Goal: Task Accomplishment & Management: Complete application form

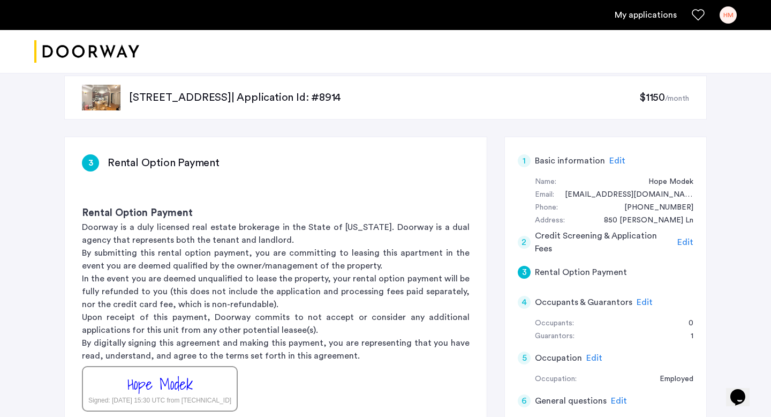
scroll to position [12, 0]
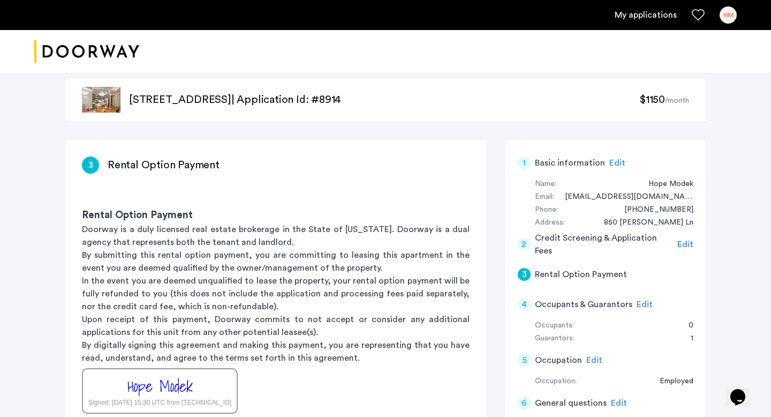
click at [727, 16] on div "HM" at bounding box center [728, 14] width 17 height 17
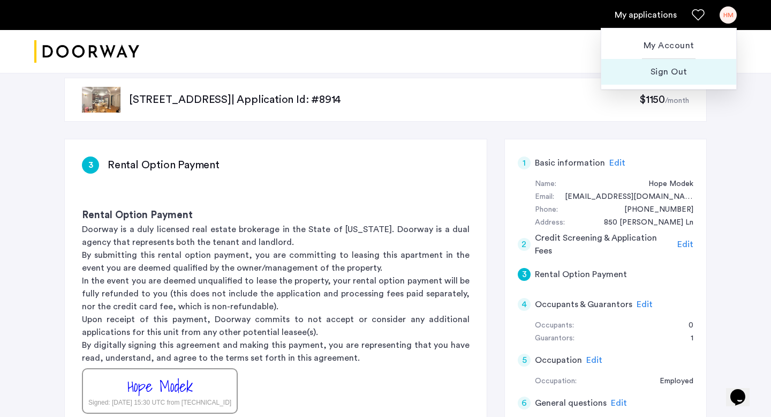
click at [666, 77] on span "Sign Out" at bounding box center [669, 71] width 118 height 13
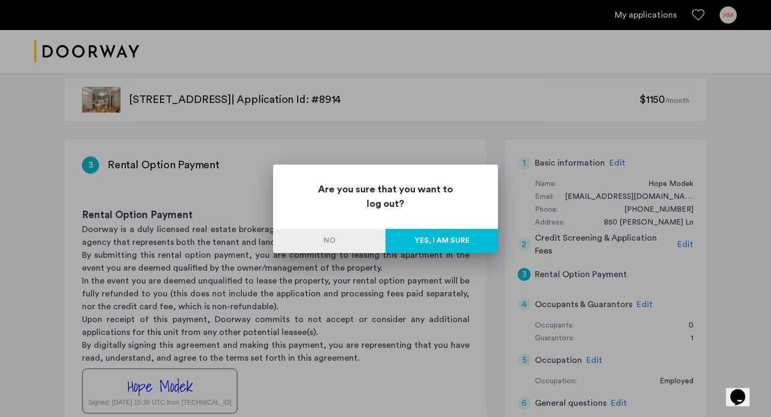
scroll to position [0, 0]
click at [425, 246] on button "Yes, I am sure" at bounding box center [442, 241] width 112 height 24
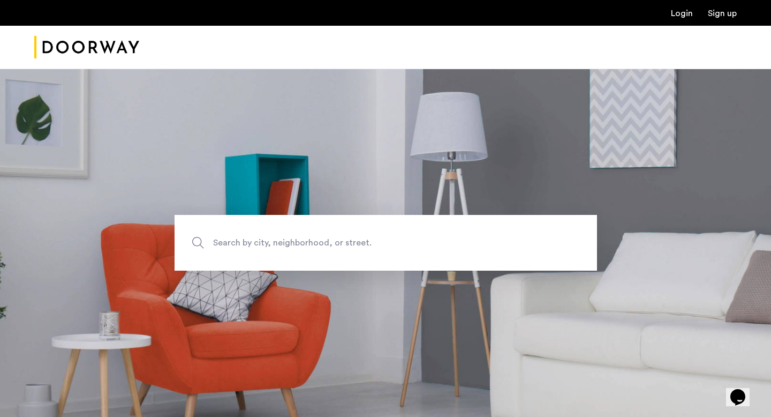
click at [681, 16] on link "Login" at bounding box center [682, 13] width 22 height 9
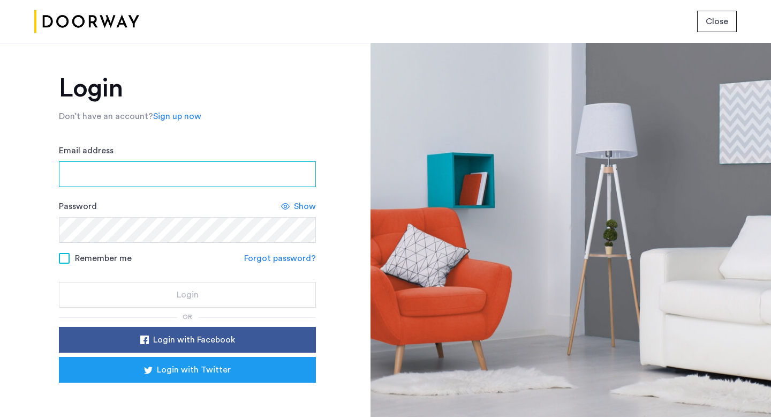
click at [187, 170] on input "Email address" at bounding box center [187, 174] width 257 height 26
type input "**********"
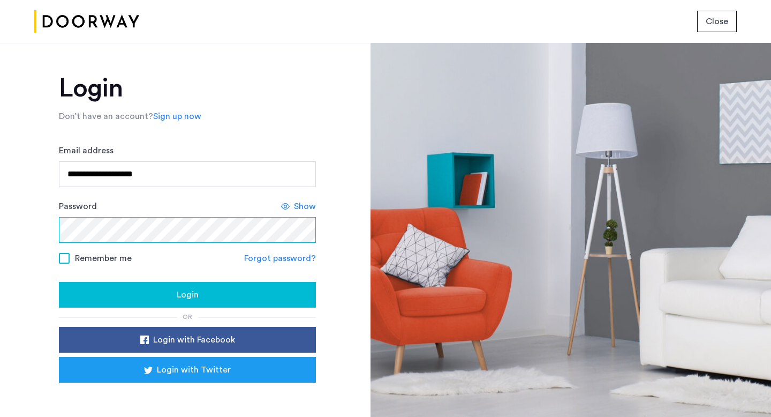
scroll to position [29, 0]
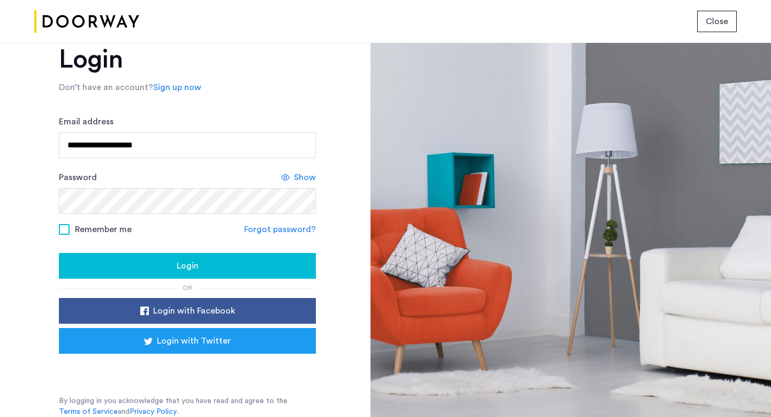
click at [168, 83] on link "Sign up now" at bounding box center [177, 87] width 48 height 13
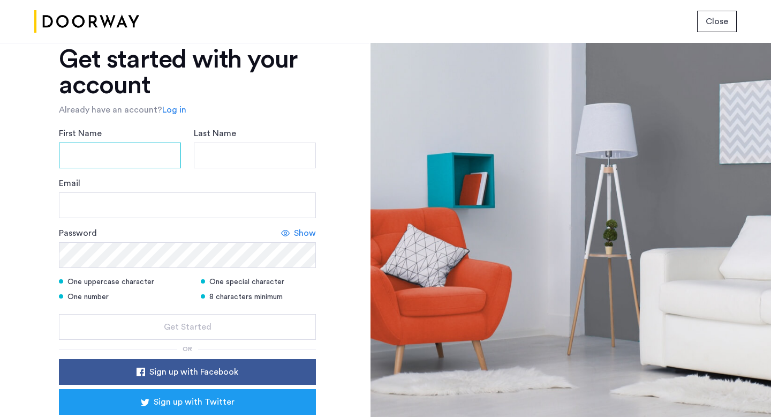
click at [112, 160] on input "First Name" at bounding box center [120, 155] width 122 height 26
click at [238, 152] on input "Last Name" at bounding box center [255, 155] width 122 height 26
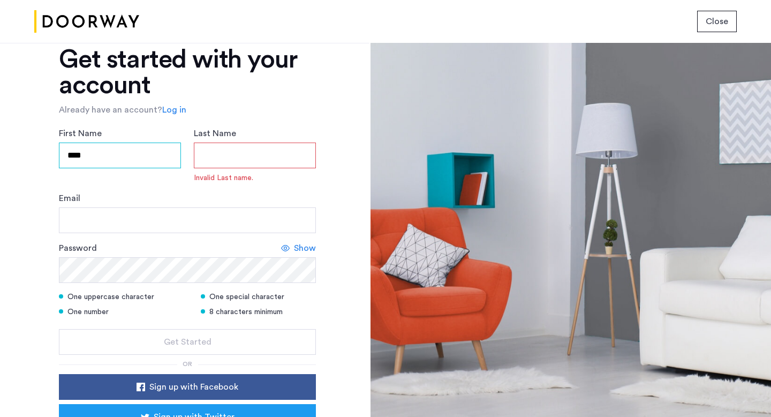
click at [137, 159] on input "****" at bounding box center [120, 155] width 122 height 26
type input "****"
click at [229, 153] on input "Last Name" at bounding box center [255, 155] width 122 height 26
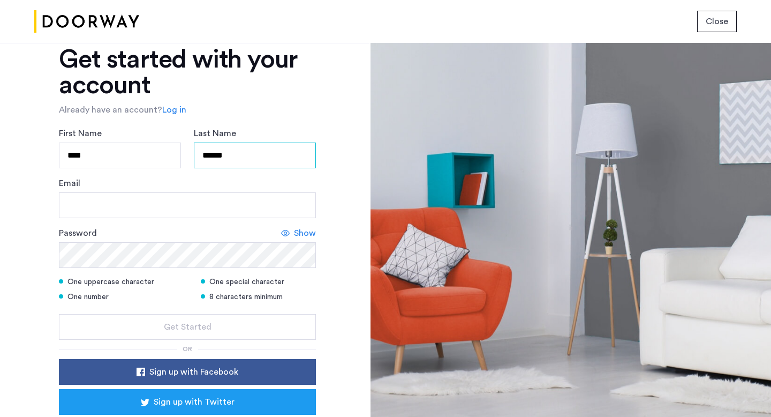
type input "******"
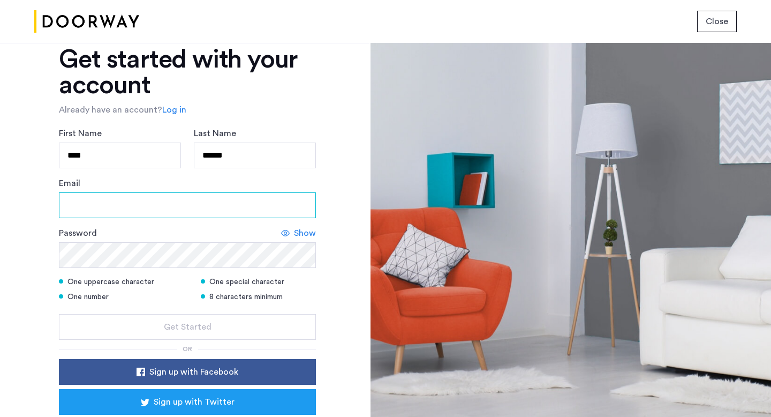
click at [179, 205] on input "Email" at bounding box center [187, 205] width 257 height 26
type input "**********"
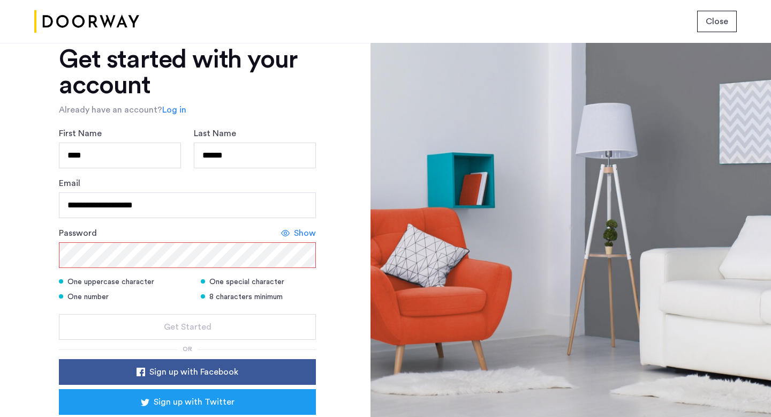
click at [305, 222] on form "**********" at bounding box center [187, 233] width 257 height 213
click at [302, 229] on span "Show" at bounding box center [305, 233] width 22 height 13
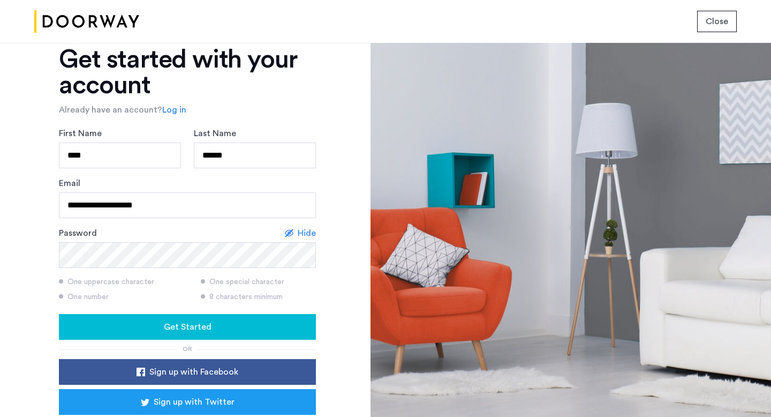
click at [224, 331] on div "Get Started" at bounding box center [187, 326] width 240 height 13
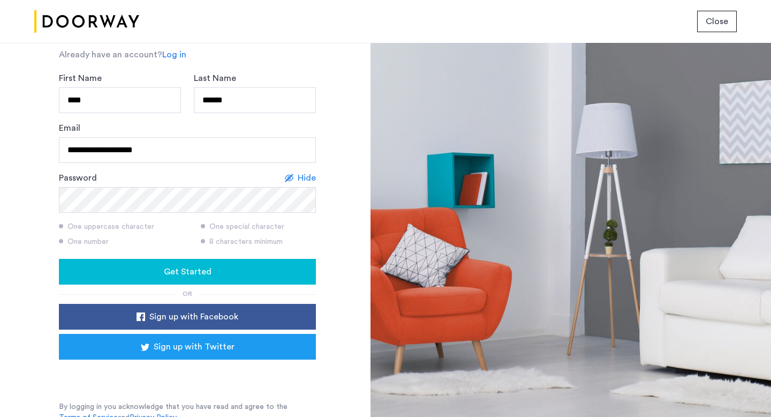
scroll to position [86, 0]
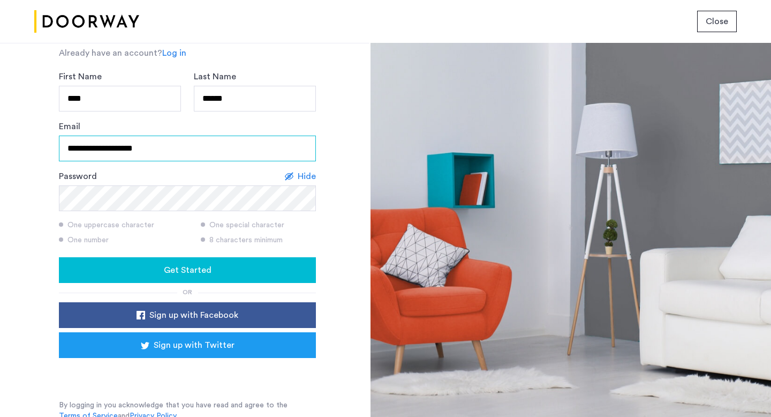
click at [173, 154] on input "**********" at bounding box center [187, 148] width 257 height 26
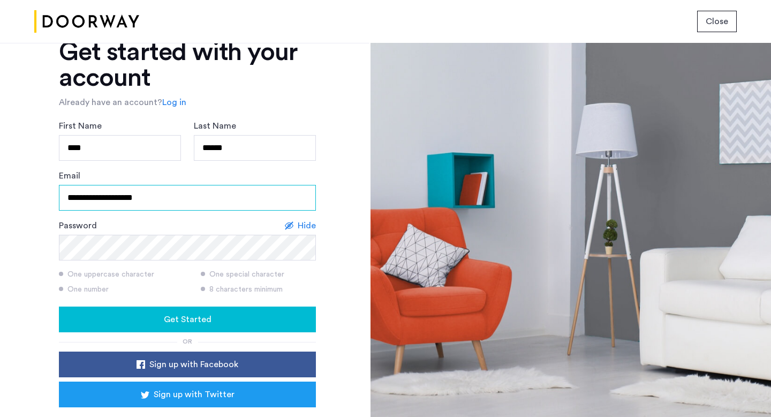
scroll to position [0, 0]
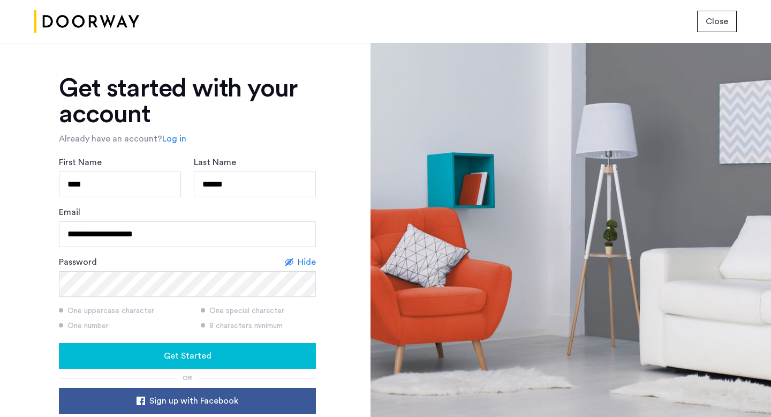
click at [170, 139] on link "Log in" at bounding box center [174, 138] width 24 height 13
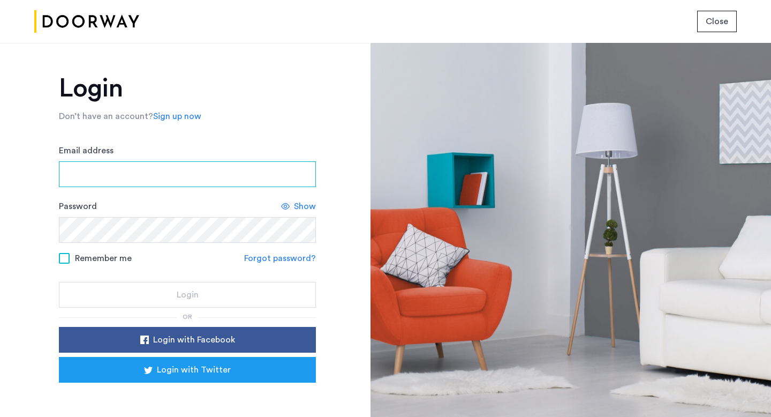
click at [139, 170] on input "Email address" at bounding box center [187, 174] width 257 height 26
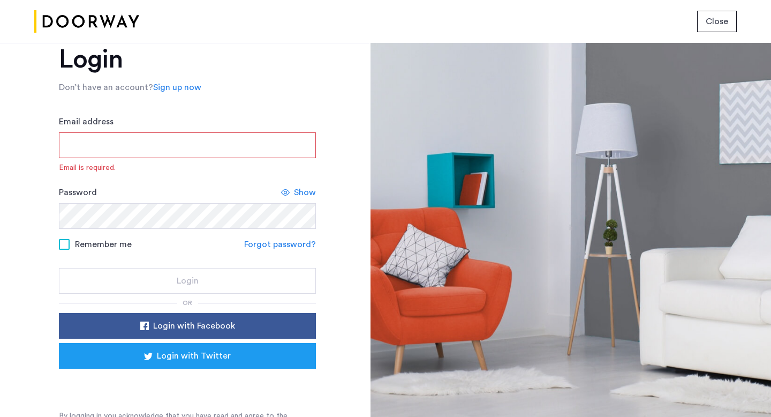
click at [6, 323] on div "Login Don’t have an account? Sign up now Email address Email is required. Passw…" at bounding box center [185, 230] width 370 height 374
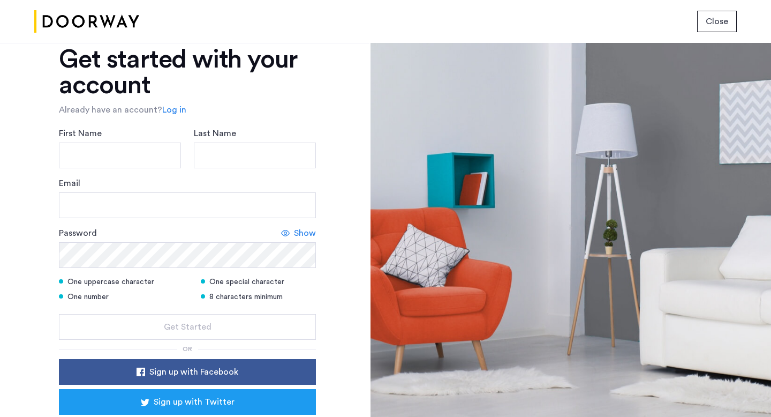
scroll to position [90, 0]
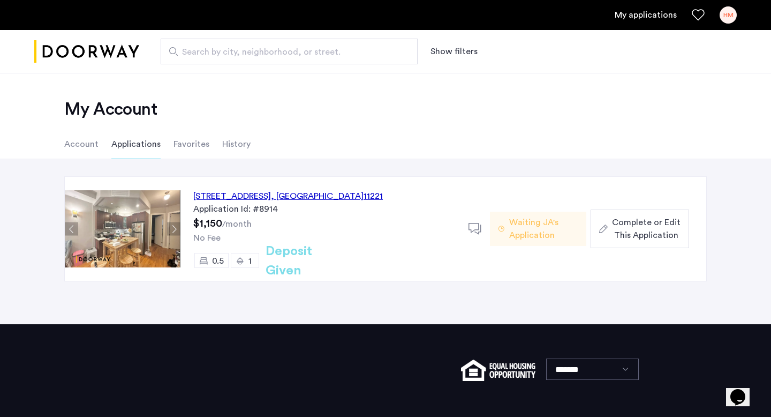
click at [538, 229] on span "Waiting JA's Application" at bounding box center [543, 229] width 69 height 26
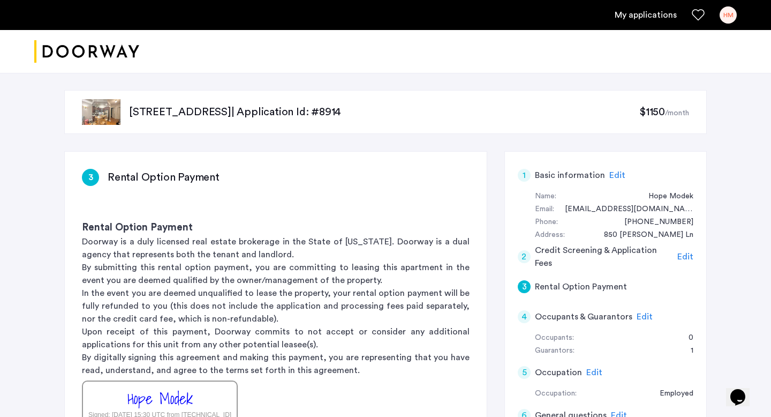
click at [660, 112] on span "$1150" at bounding box center [652, 112] width 26 height 11
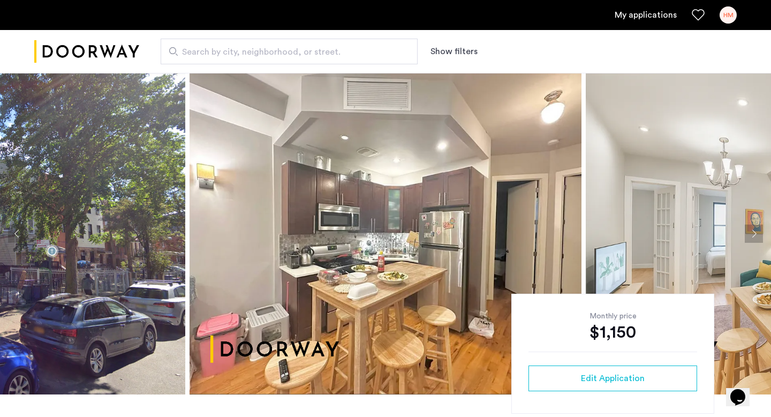
click at [751, 228] on button "Next apartment" at bounding box center [754, 233] width 18 height 18
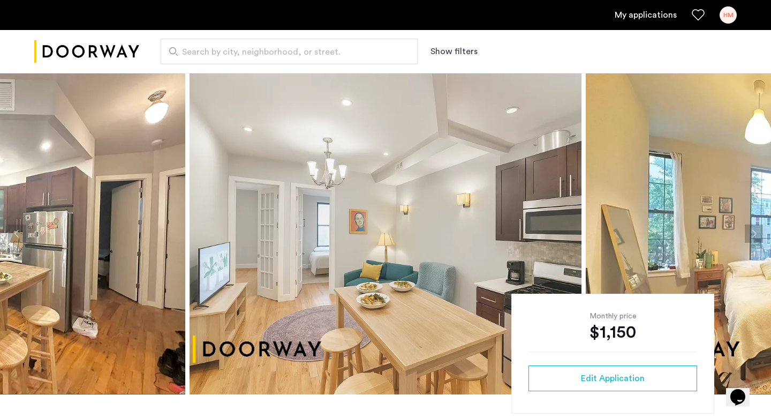
click at [751, 228] on button "Next apartment" at bounding box center [754, 233] width 18 height 18
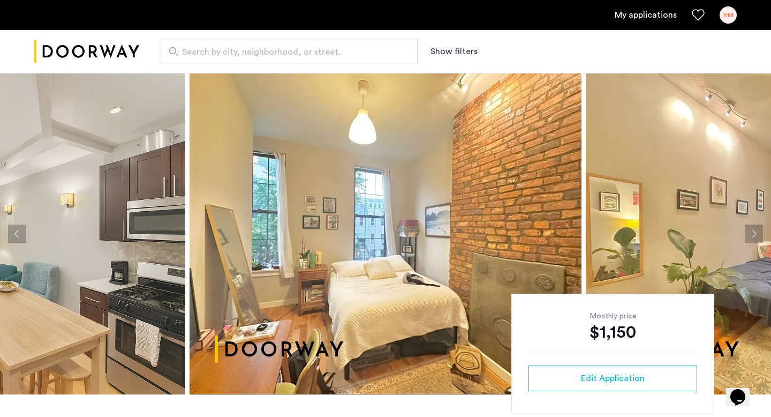
click at [750, 230] on button "Next apartment" at bounding box center [754, 233] width 18 height 18
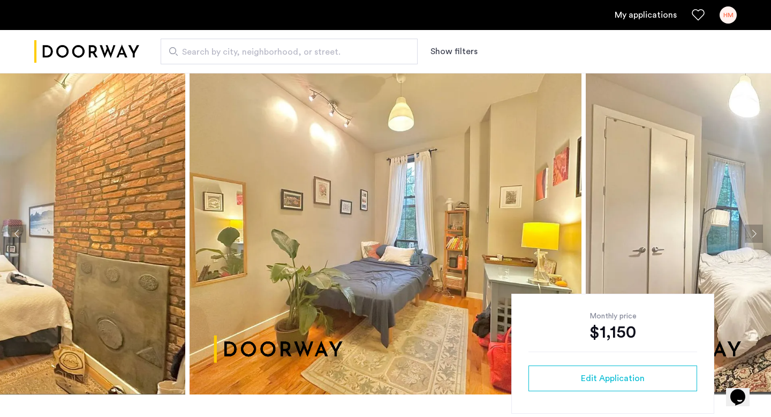
click at [749, 230] on button "Next apartment" at bounding box center [754, 233] width 18 height 18
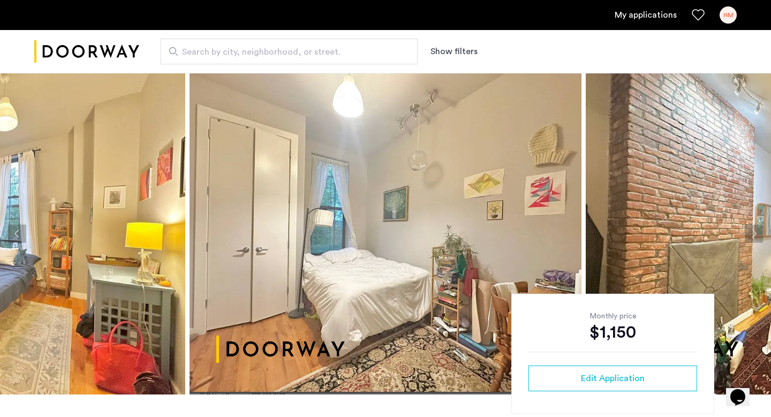
click at [754, 234] on button "Next apartment" at bounding box center [754, 233] width 18 height 18
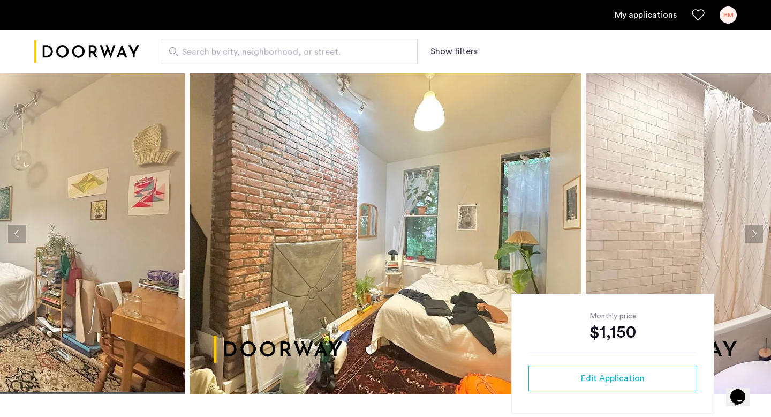
click at [754, 234] on button "Next apartment" at bounding box center [754, 233] width 18 height 18
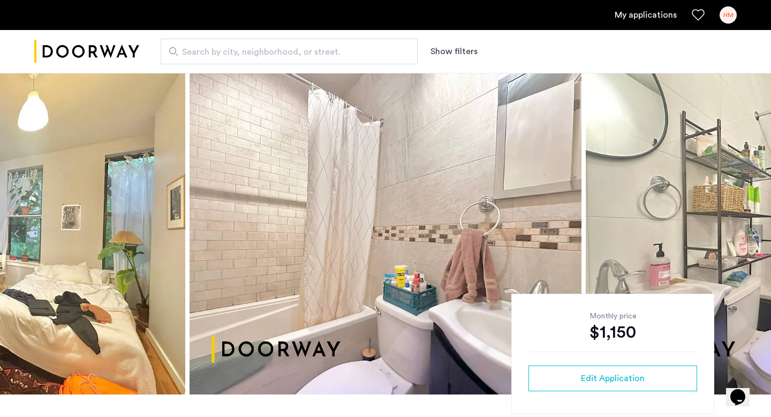
click at [754, 234] on button "Next apartment" at bounding box center [754, 233] width 18 height 18
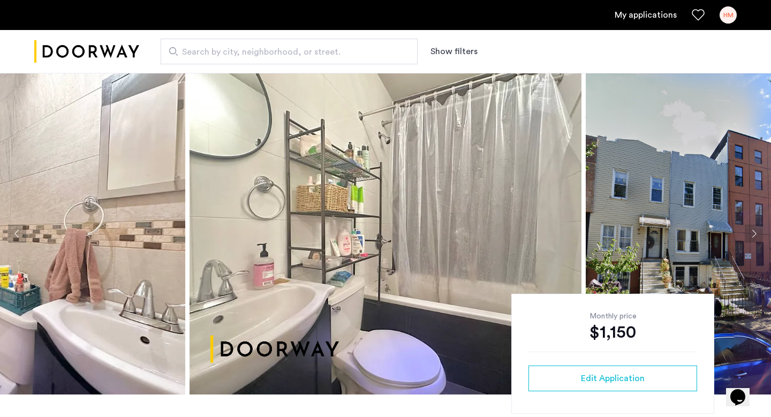
click at [754, 232] on button "Next apartment" at bounding box center [754, 233] width 18 height 18
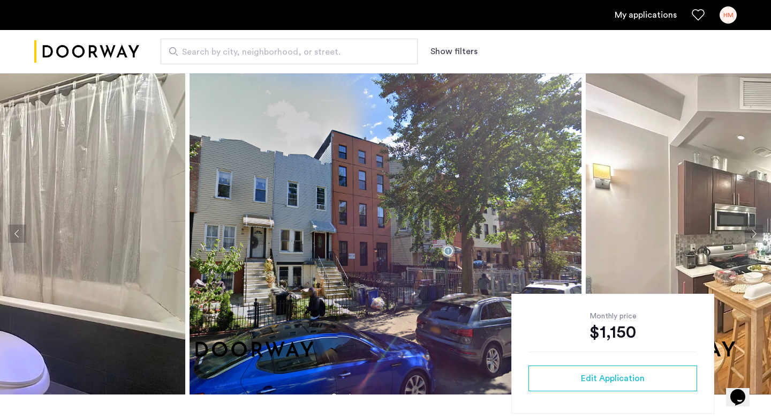
click at [754, 232] on button "Next apartment" at bounding box center [754, 233] width 18 height 18
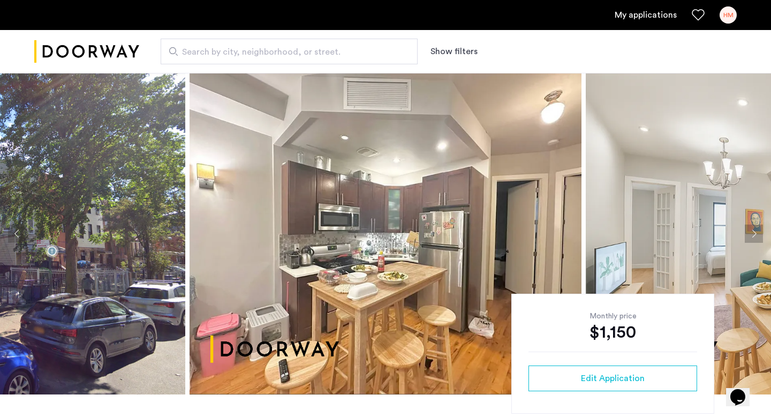
click at [754, 232] on button "Next apartment" at bounding box center [754, 233] width 18 height 18
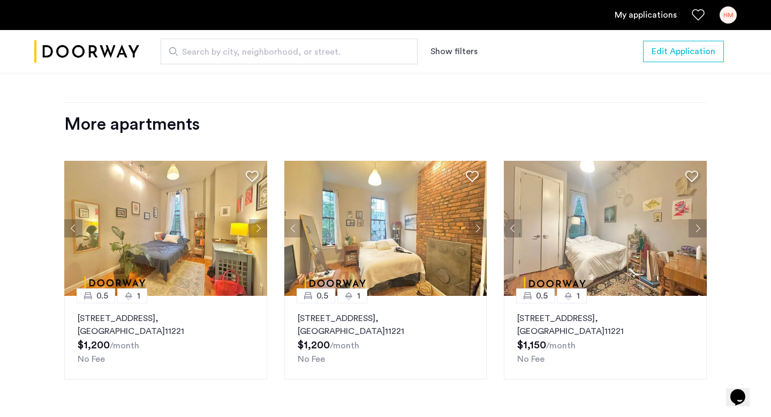
scroll to position [1276, 0]
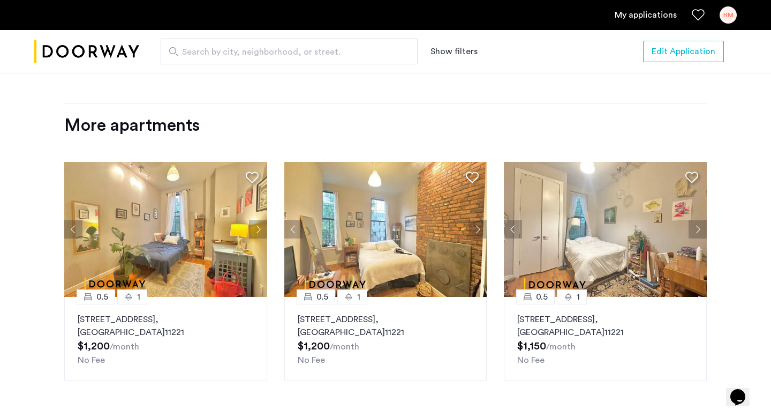
click at [259, 230] on button "Next apartment" at bounding box center [258, 229] width 18 height 18
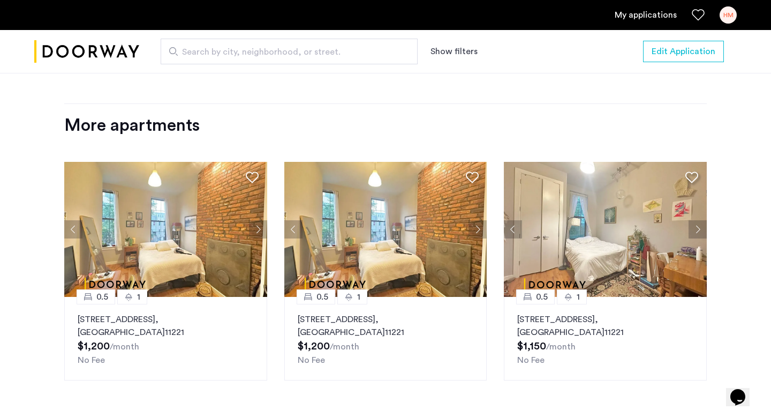
click at [259, 230] on button "Next apartment" at bounding box center [258, 229] width 18 height 18
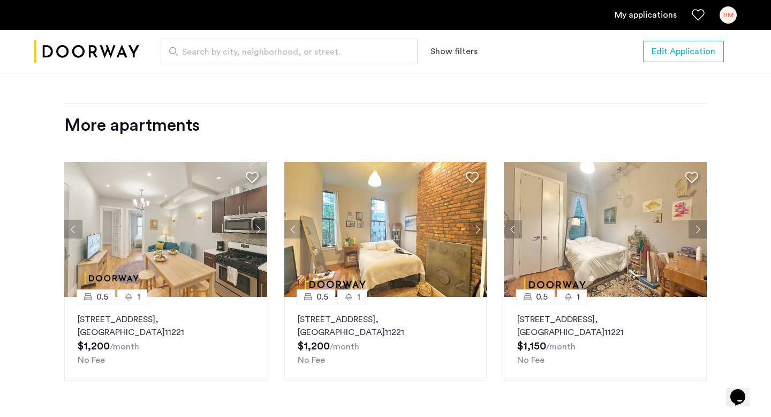
click at [259, 230] on button "Next apartment" at bounding box center [258, 229] width 18 height 18
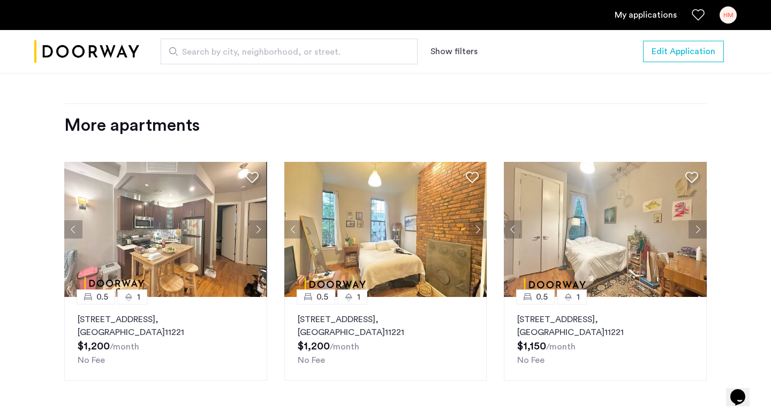
click at [259, 230] on button "Next apartment" at bounding box center [258, 229] width 18 height 18
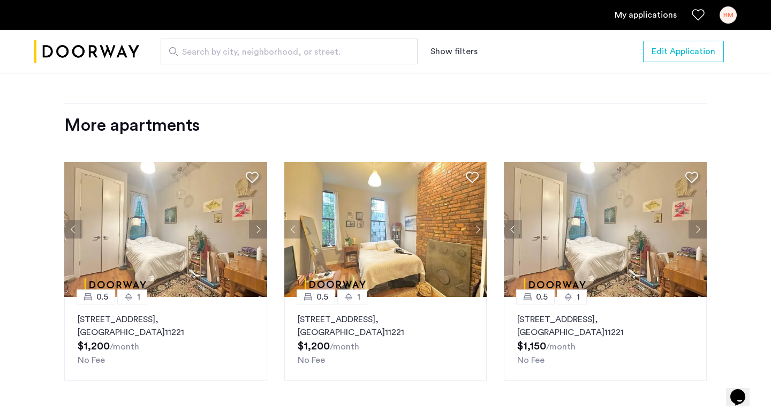
click at [259, 230] on button "Next apartment" at bounding box center [258, 229] width 18 height 18
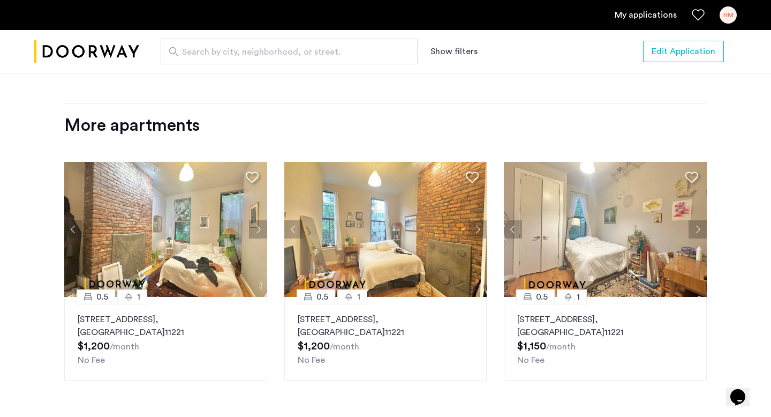
click at [259, 230] on button "Next apartment" at bounding box center [258, 229] width 18 height 18
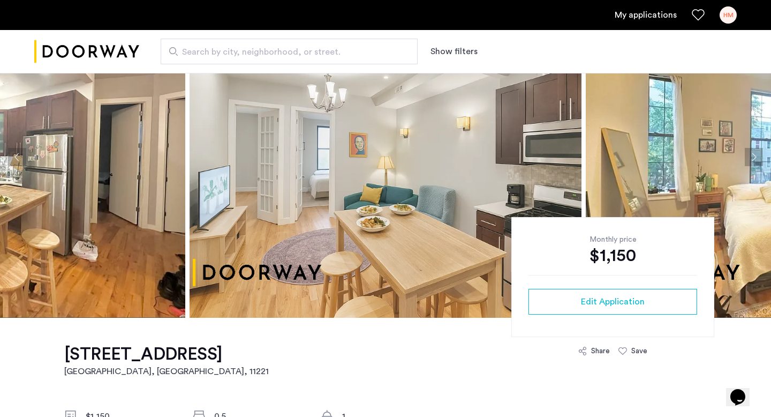
scroll to position [0, 0]
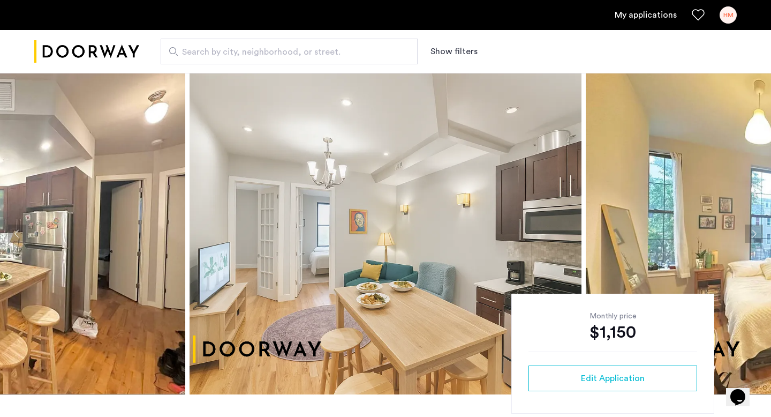
click at [653, 11] on link "My applications" at bounding box center [646, 15] width 62 height 13
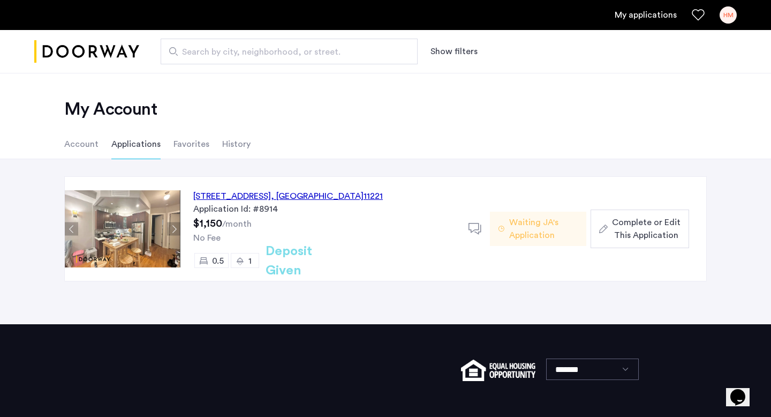
scroll to position [63, 0]
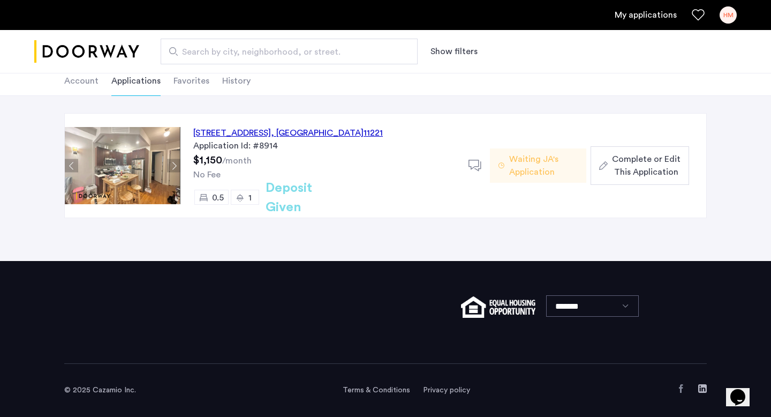
click at [241, 199] on icon at bounding box center [240, 197] width 9 height 9
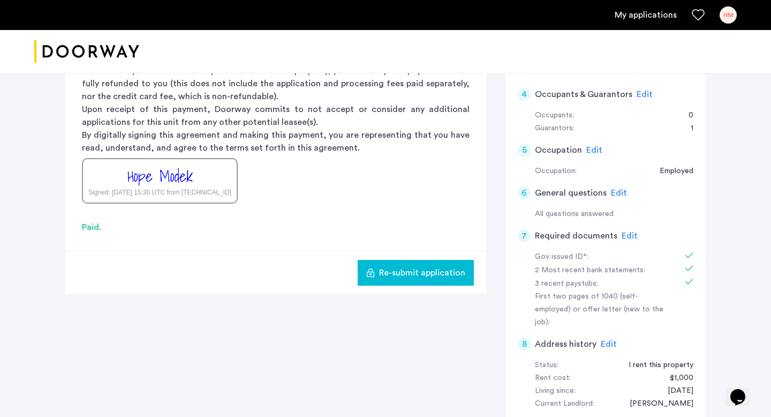
scroll to position [223, 0]
drag, startPoint x: 90, startPoint y: 225, endPoint x: 100, endPoint y: 225, distance: 10.2
click at [100, 225] on div "Paid." at bounding box center [276, 226] width 388 height 13
click at [85, 225] on div "Paid." at bounding box center [276, 226] width 388 height 13
drag, startPoint x: 106, startPoint y: 228, endPoint x: 78, endPoint y: 228, distance: 27.9
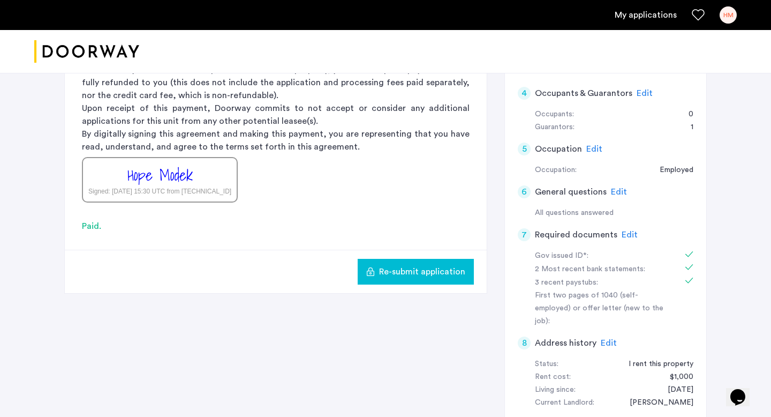
click at [78, 228] on app-rental-option-payment "3 Rental Option Payment Rental Option Payment Doorway is a duly licensed real e…" at bounding box center [276, 110] width 422 height 365
drag, startPoint x: 82, startPoint y: 225, endPoint x: 102, endPoint y: 226, distance: 19.8
click at [102, 226] on div "Paid." at bounding box center [276, 226] width 388 height 13
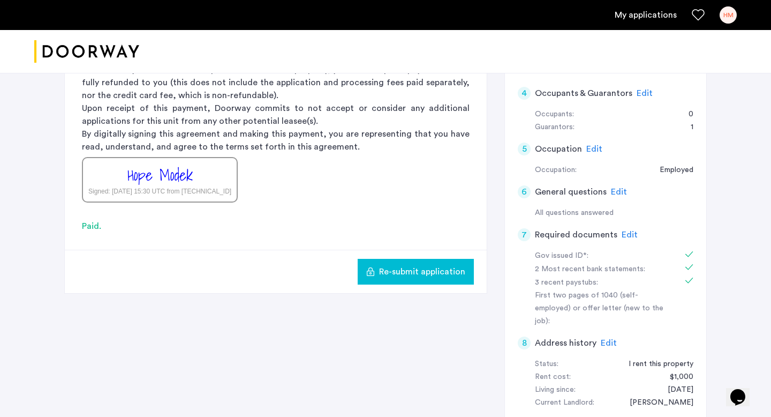
drag, startPoint x: 100, startPoint y: 226, endPoint x: 80, endPoint y: 227, distance: 20.4
click at [80, 227] on app-rental-option-payment "3 Rental Option Payment Rental Option Payment Doorway is a duly licensed real e…" at bounding box center [276, 110] width 422 height 365
click at [80, 226] on app-rental-option-payment "3 Rental Option Payment Rental Option Payment Doorway is a duly licensed real e…" at bounding box center [276, 110] width 422 height 365
drag, startPoint x: 80, startPoint y: 226, endPoint x: 104, endPoint y: 226, distance: 24.1
click at [104, 227] on app-rental-option-payment "3 Rental Option Payment Rental Option Payment Doorway is a duly licensed real e…" at bounding box center [276, 110] width 422 height 365
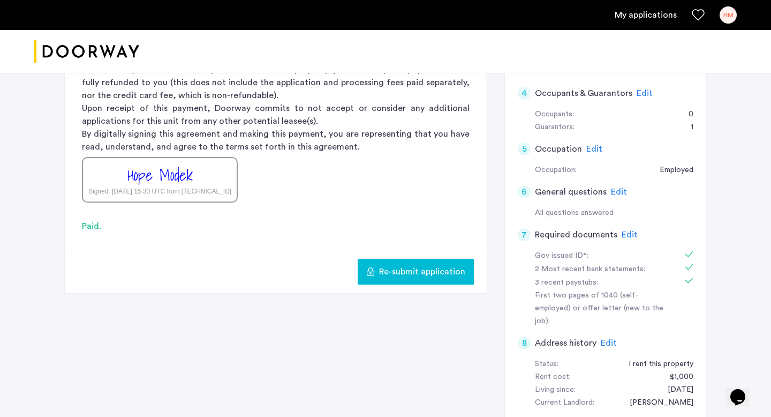
click at [104, 226] on div "Paid." at bounding box center [276, 226] width 388 height 13
drag, startPoint x: 104, startPoint y: 226, endPoint x: 80, endPoint y: 226, distance: 24.1
click at [80, 226] on app-rental-option-payment "3 Rental Option Payment Rental Option Payment Doorway is a duly licensed real e…" at bounding box center [276, 110] width 422 height 365
click at [81, 225] on app-rental-option-payment "3 Rental Option Payment Rental Option Payment Doorway is a duly licensed real e…" at bounding box center [276, 110] width 422 height 365
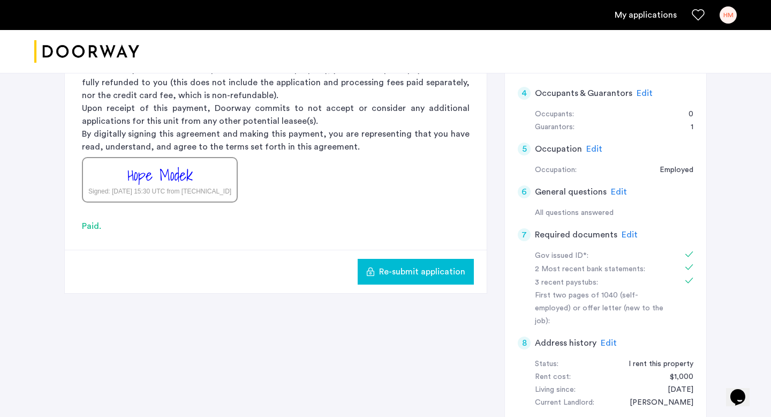
drag, startPoint x: 84, startPoint y: 225, endPoint x: 102, endPoint y: 224, distance: 18.2
click at [102, 224] on div "Paid." at bounding box center [276, 226] width 388 height 13
click at [101, 225] on div "Paid." at bounding box center [276, 226] width 388 height 13
drag, startPoint x: 100, startPoint y: 225, endPoint x: 76, endPoint y: 226, distance: 24.1
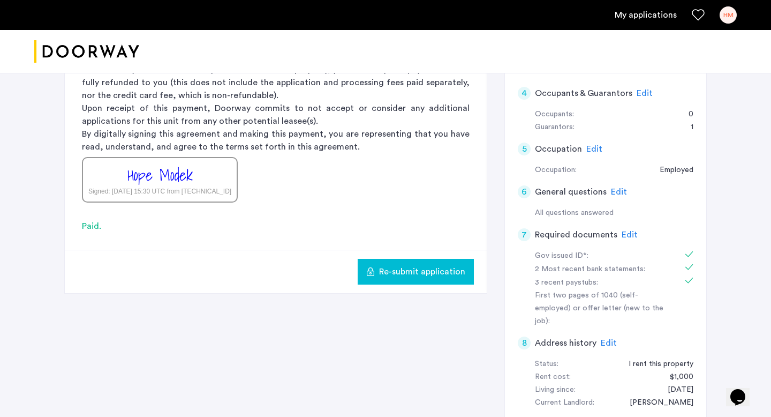
click at [76, 226] on app-rental-option-payment "3 Rental Option Payment Rental Option Payment Doorway is a duly licensed real e…" at bounding box center [276, 110] width 422 height 365
drag, startPoint x: 83, startPoint y: 224, endPoint x: 101, endPoint y: 225, distance: 18.2
click at [101, 225] on div "Paid." at bounding box center [276, 226] width 388 height 13
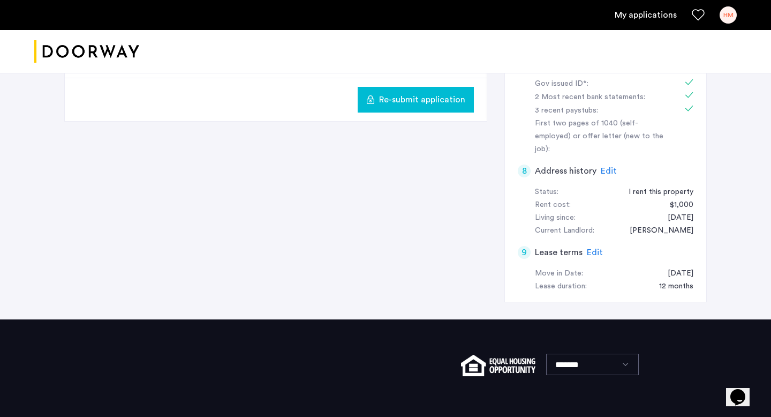
scroll to position [439, 0]
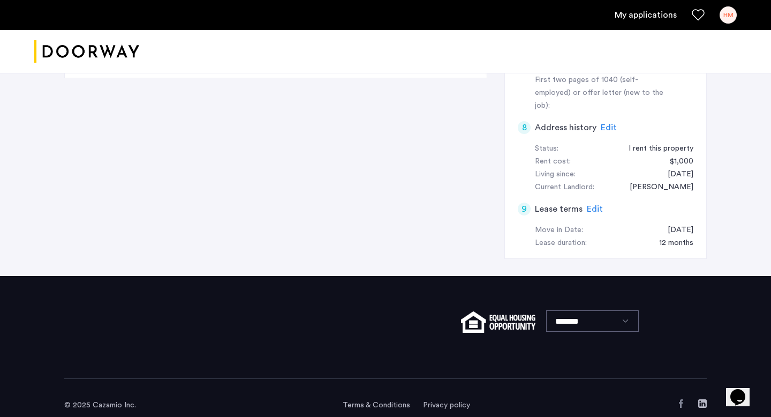
click at [110, 47] on img "Cazamio logo" at bounding box center [86, 52] width 105 height 40
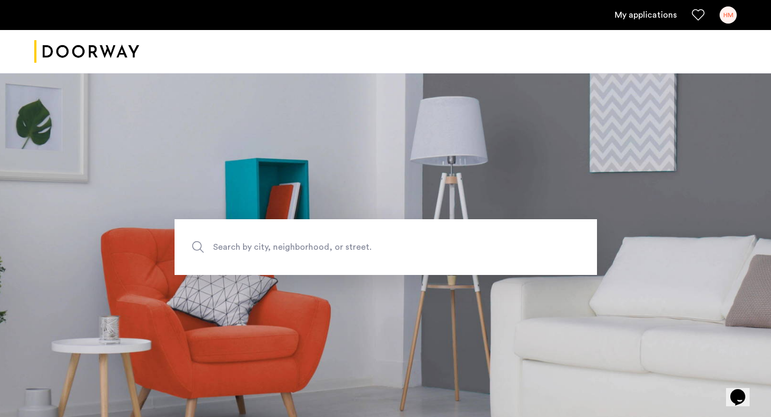
click at [357, 249] on span "Search by city, neighborhood, or street." at bounding box center [361, 247] width 296 height 14
click at [357, 249] on input "Search by city, neighborhood, or street." at bounding box center [386, 247] width 423 height 56
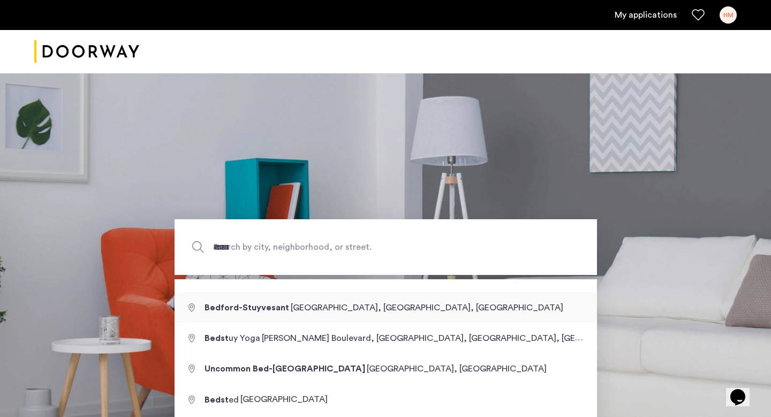
type input "**********"
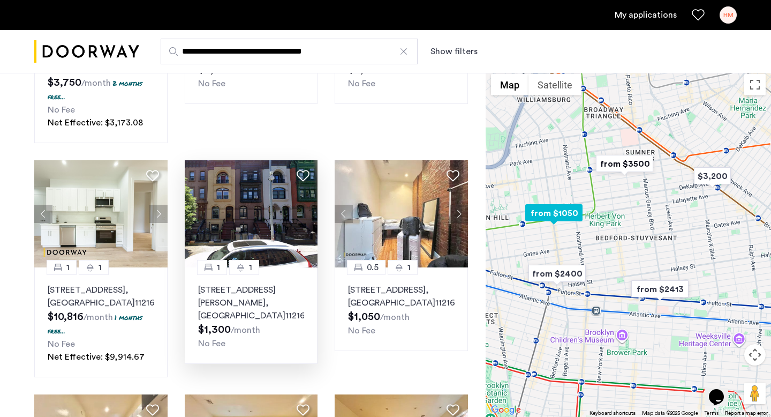
scroll to position [480, 0]
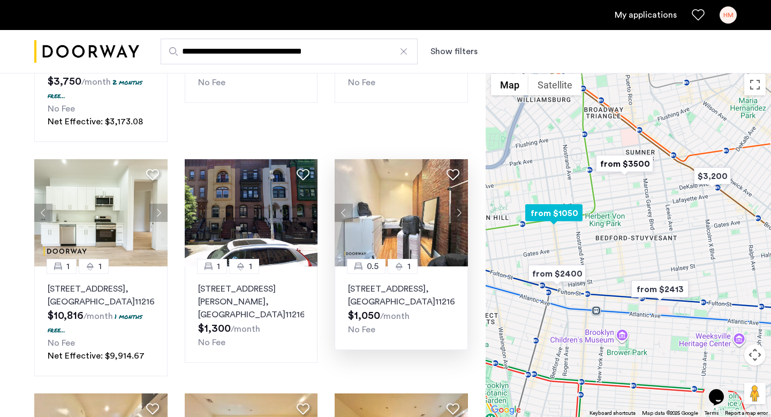
click at [456, 204] on button "Next apartment" at bounding box center [459, 213] width 18 height 18
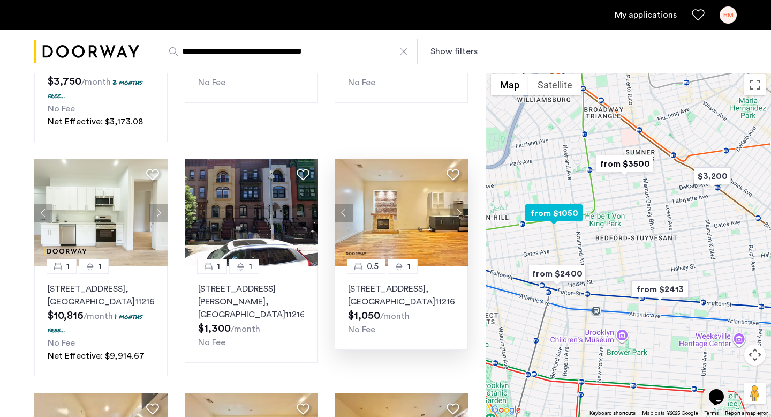
click at [461, 204] on button "Next apartment" at bounding box center [459, 213] width 18 height 18
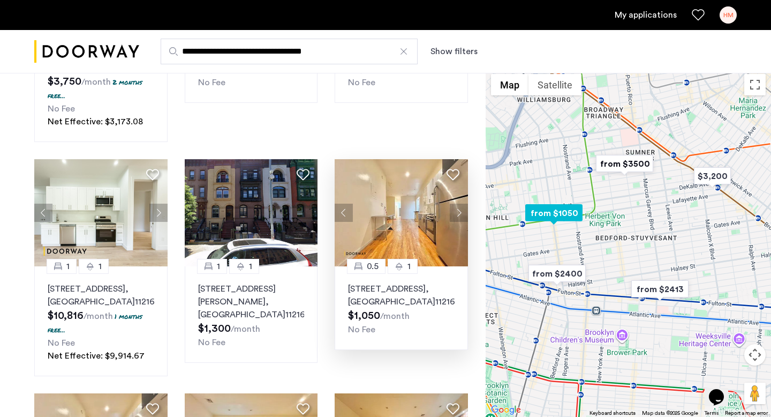
click at [408, 211] on img at bounding box center [401, 212] width 133 height 107
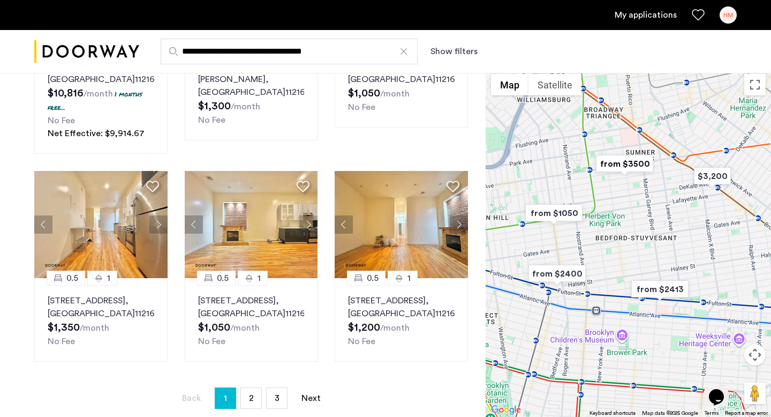
scroll to position [707, 0]
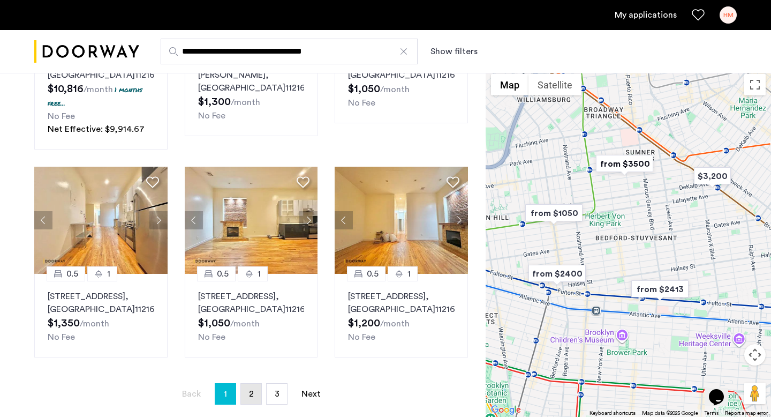
click at [247, 383] on link "page 2" at bounding box center [251, 393] width 20 height 20
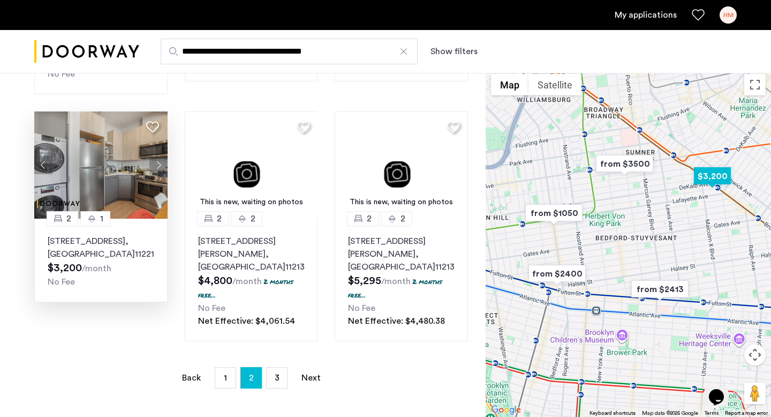
scroll to position [700, 0]
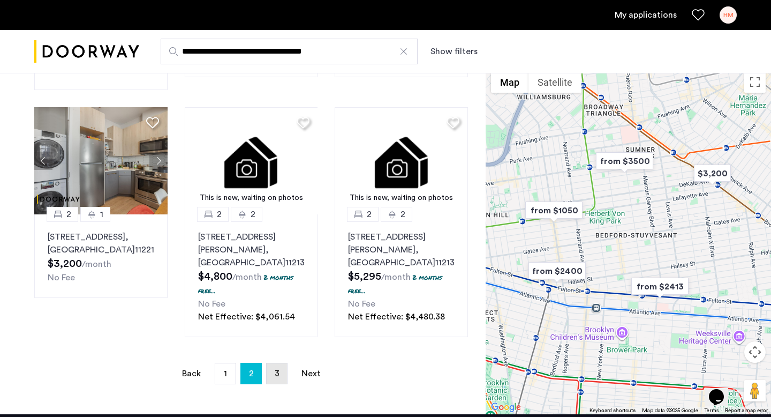
click at [276, 369] on span "3" at bounding box center [277, 373] width 5 height 9
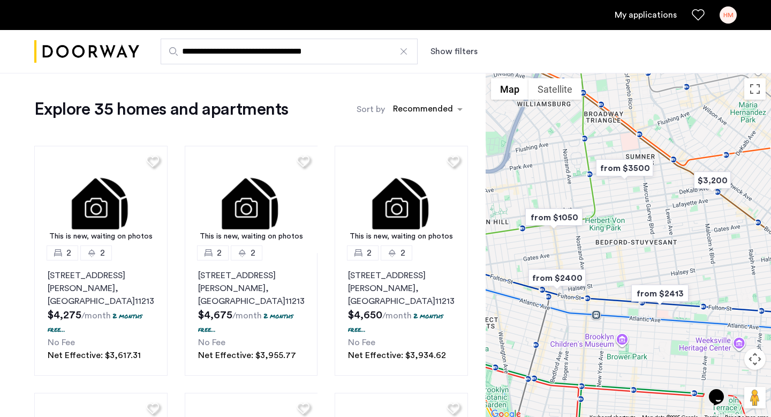
click at [65, 57] on img "Cazamio logo" at bounding box center [86, 52] width 105 height 40
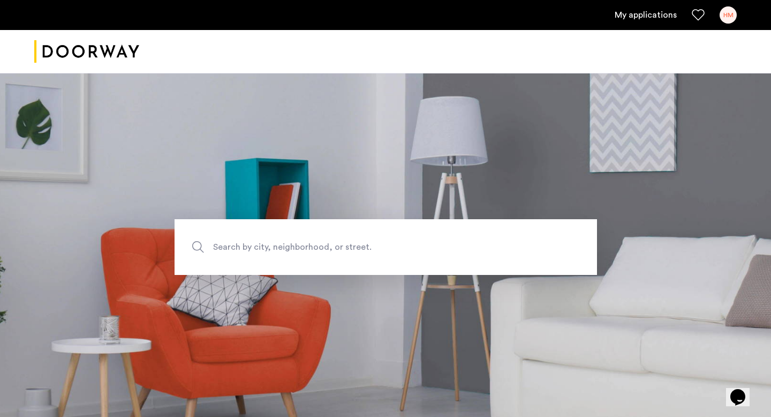
click at [120, 57] on img "Cazamio logo" at bounding box center [86, 52] width 105 height 40
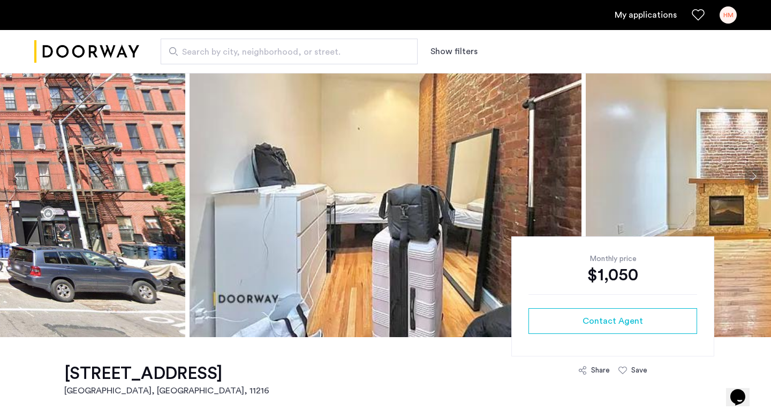
scroll to position [59, 0]
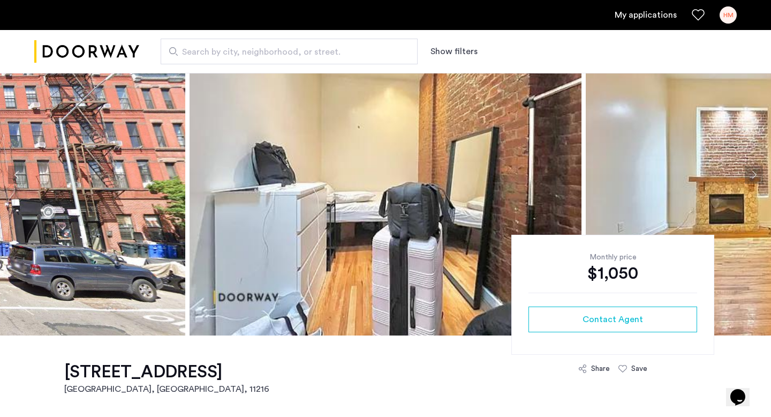
click at [754, 174] on button "Next apartment" at bounding box center [754, 174] width 18 height 18
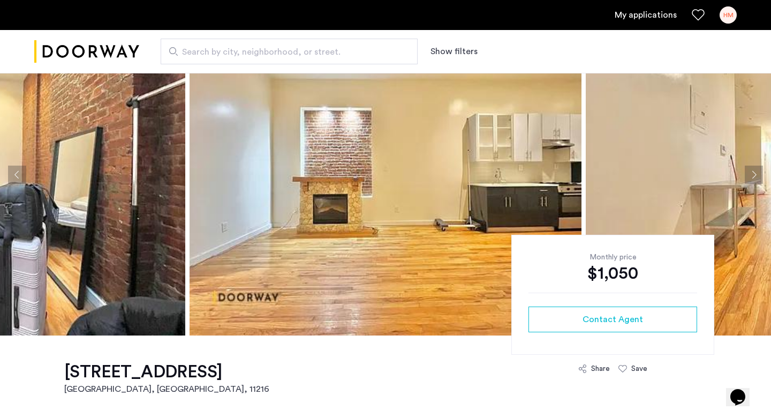
click at [754, 174] on button "Next apartment" at bounding box center [754, 174] width 18 height 18
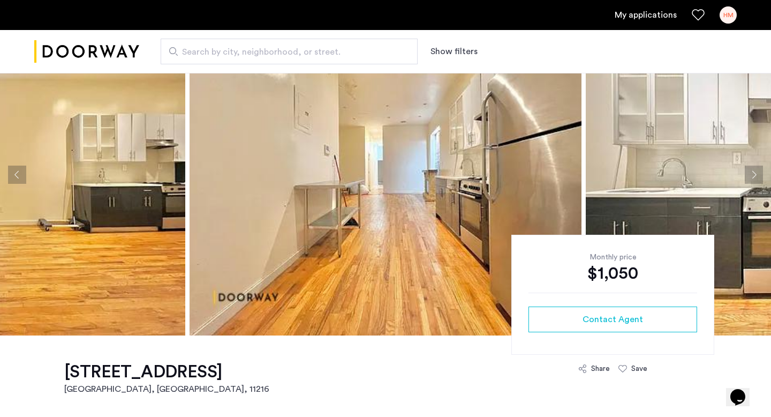
click at [754, 174] on button "Next apartment" at bounding box center [754, 174] width 18 height 18
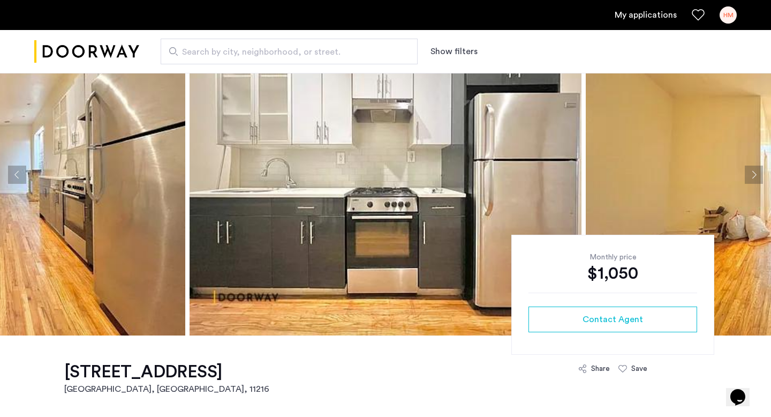
click at [754, 174] on button "Next apartment" at bounding box center [754, 174] width 18 height 18
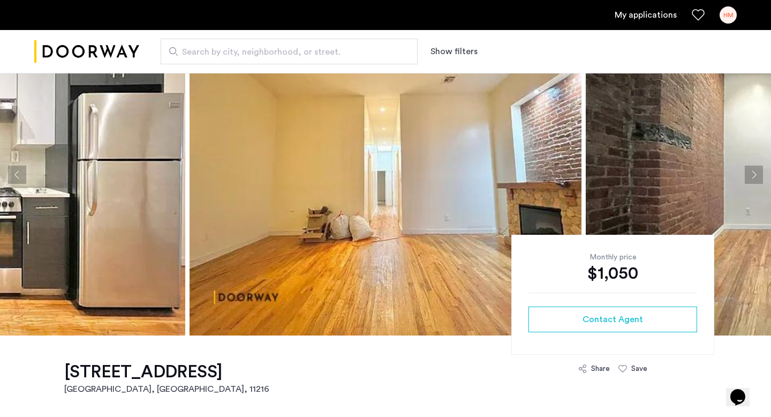
click at [754, 174] on button "Next apartment" at bounding box center [754, 174] width 18 height 18
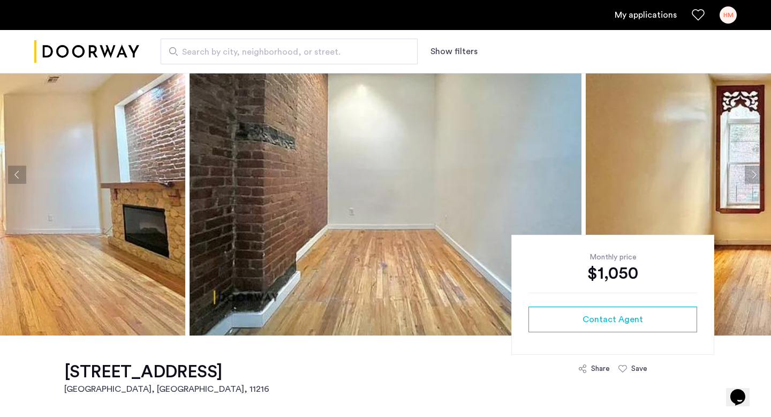
click at [754, 174] on button "Next apartment" at bounding box center [754, 174] width 18 height 18
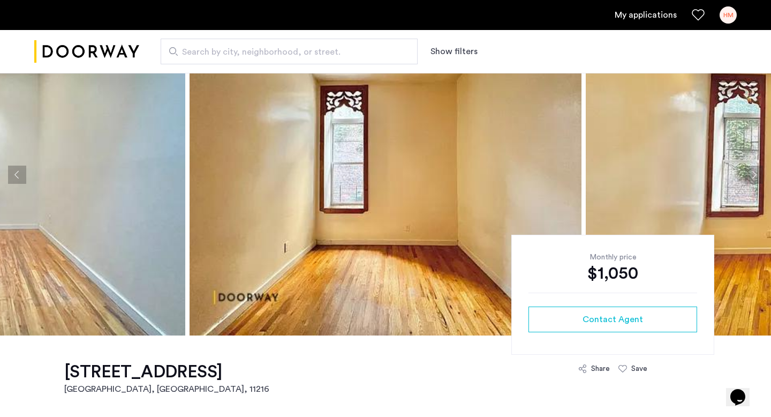
click at [754, 174] on button "Next apartment" at bounding box center [754, 174] width 18 height 18
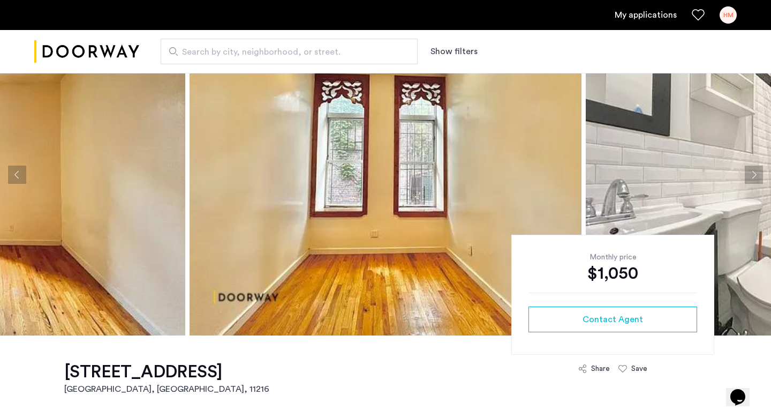
click at [754, 174] on button "Next apartment" at bounding box center [754, 174] width 18 height 18
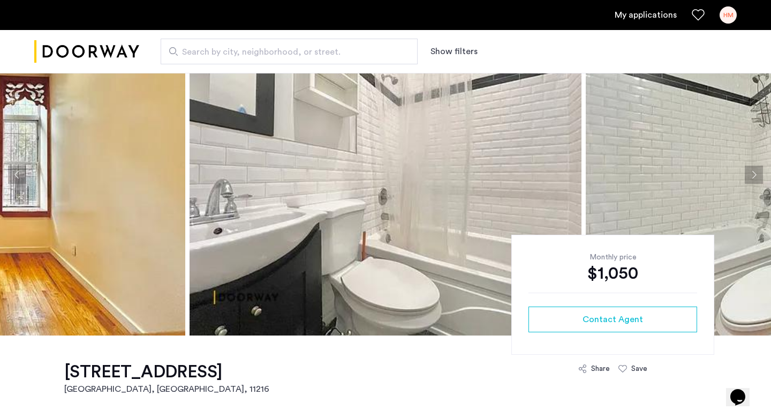
click at [754, 174] on button "Next apartment" at bounding box center [754, 174] width 18 height 18
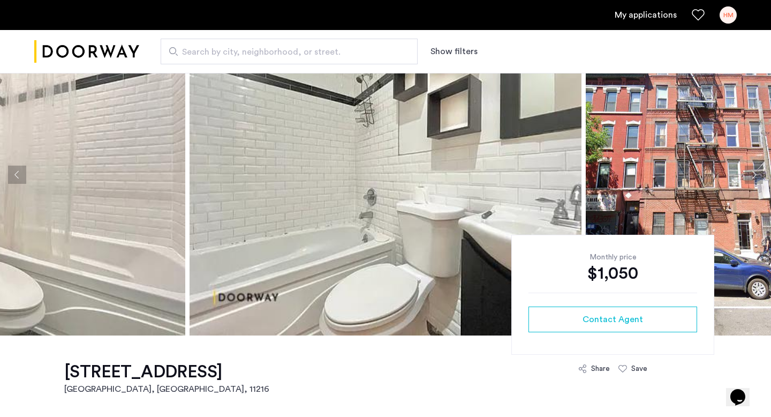
click at [754, 174] on button "Next apartment" at bounding box center [754, 174] width 18 height 18
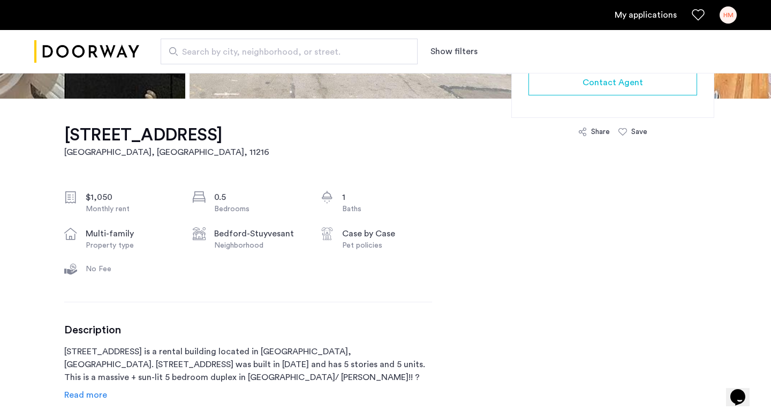
scroll to position [298, 0]
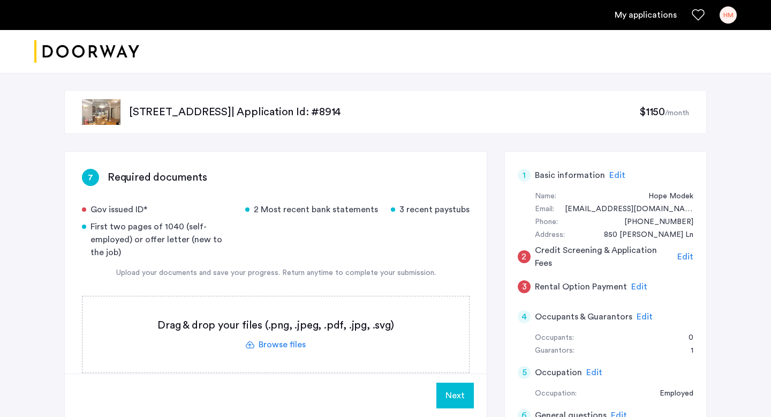
click at [683, 254] on span "Edit" at bounding box center [685, 256] width 16 height 9
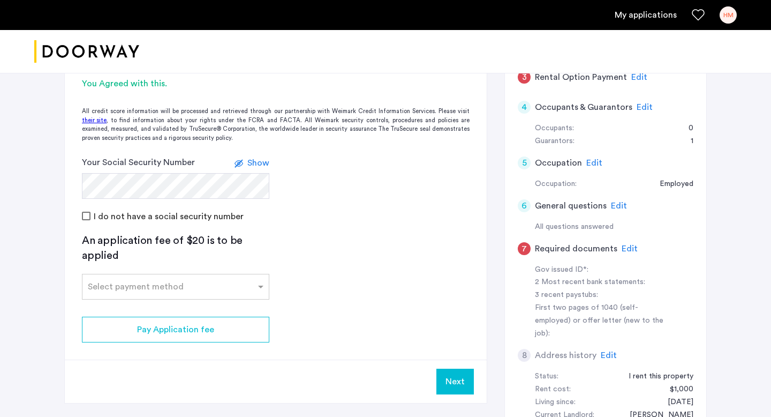
scroll to position [210, 0]
click at [258, 158] on span "Show" at bounding box center [258, 161] width 22 height 9
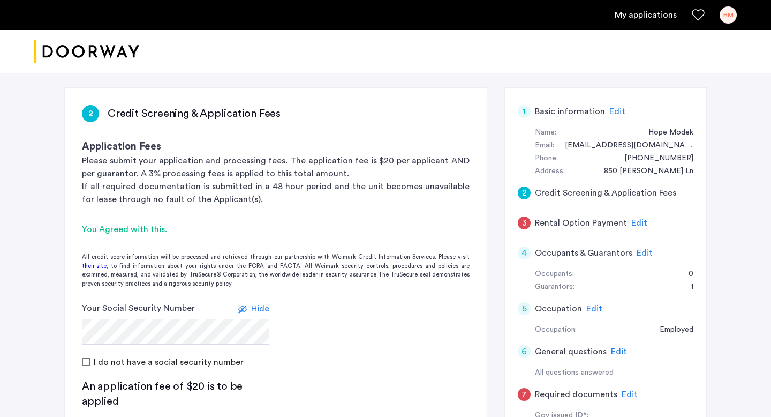
scroll to position [65, 0]
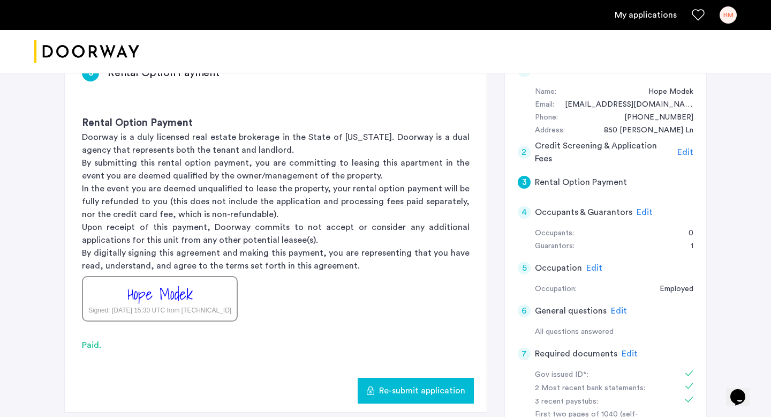
scroll to position [106, 0]
click at [645, 213] on span "Edit" at bounding box center [645, 211] width 16 height 9
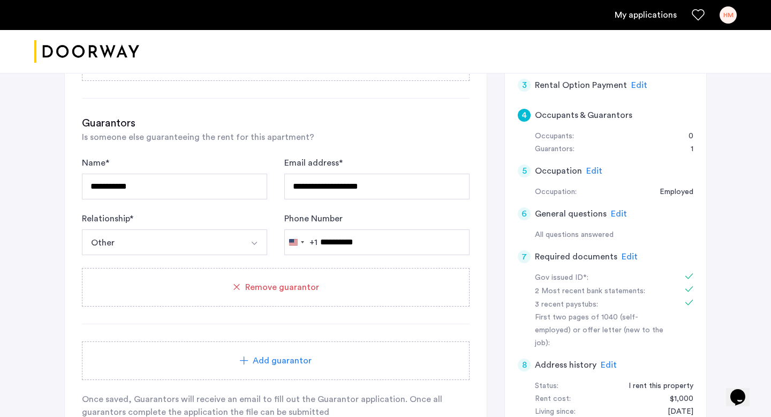
scroll to position [205, 0]
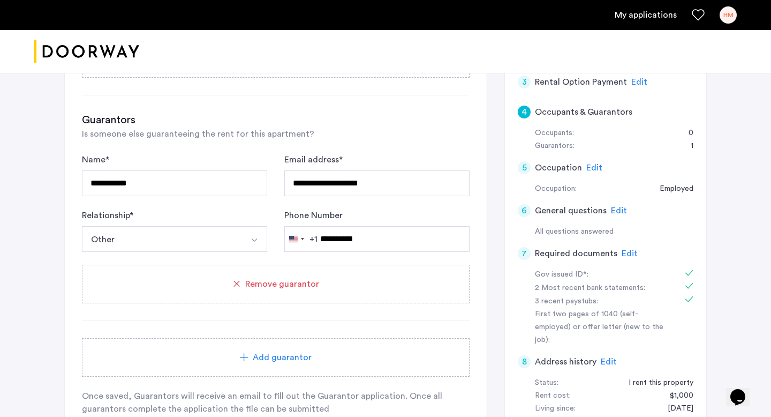
click at [123, 240] on button "Other" at bounding box center [162, 239] width 160 height 26
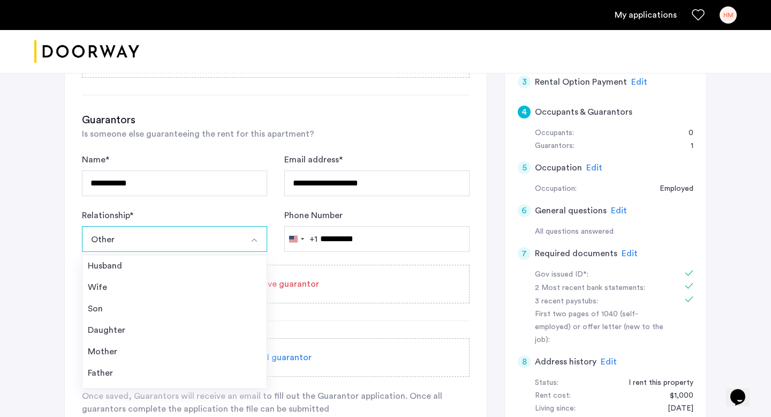
click at [46, 247] on div "**********" at bounding box center [385, 189] width 771 height 642
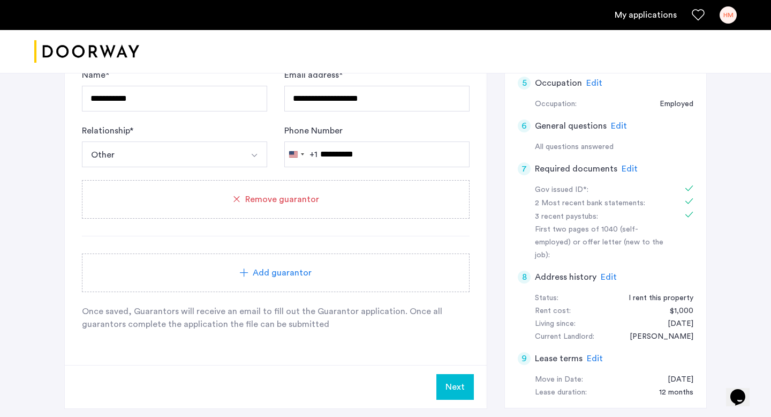
scroll to position [291, 0]
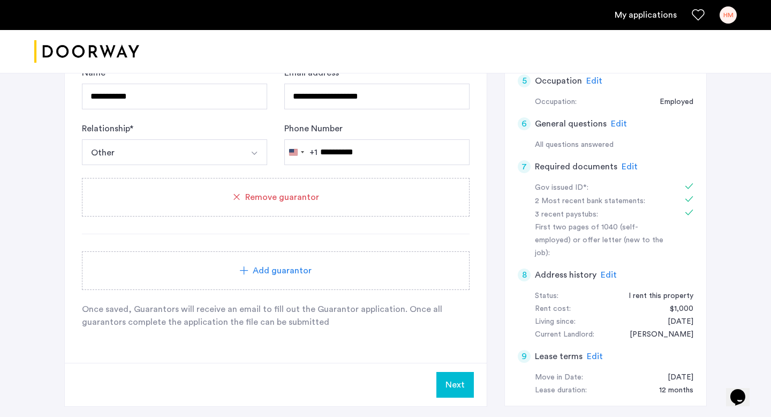
click at [108, 46] on img "Cazamio logo" at bounding box center [86, 52] width 105 height 40
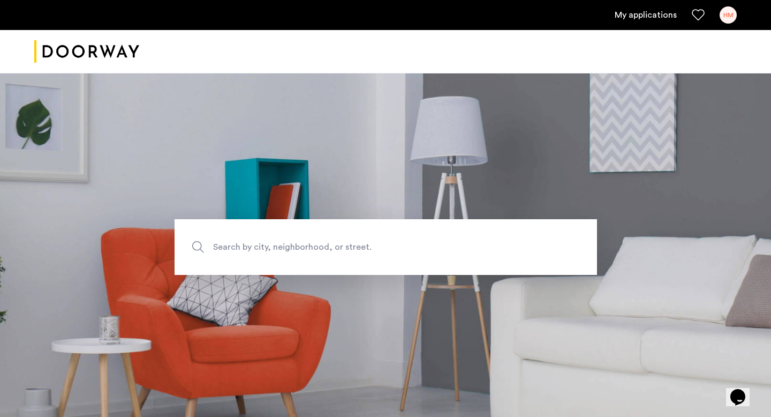
click at [643, 18] on link "My applications" at bounding box center [646, 15] width 62 height 13
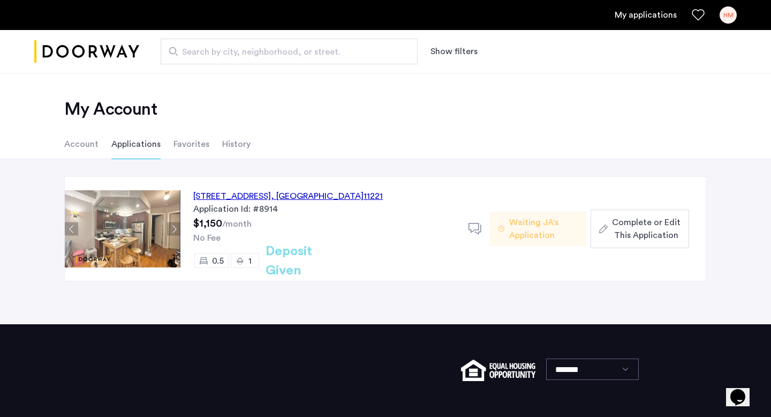
click at [477, 228] on icon at bounding box center [475, 228] width 13 height 13
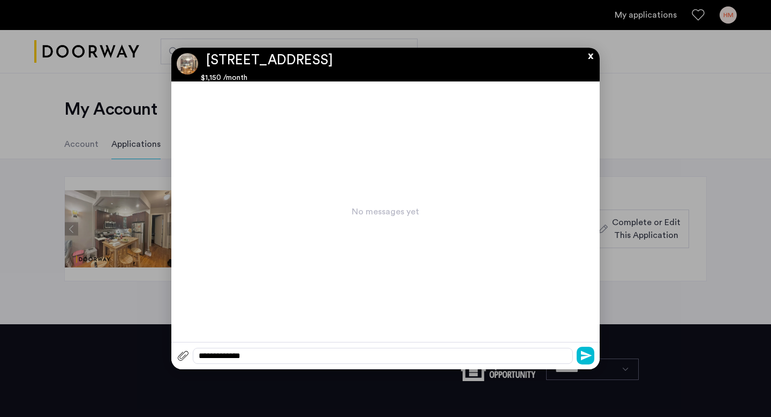
click at [589, 56] on button "x" at bounding box center [588, 54] width 16 height 12
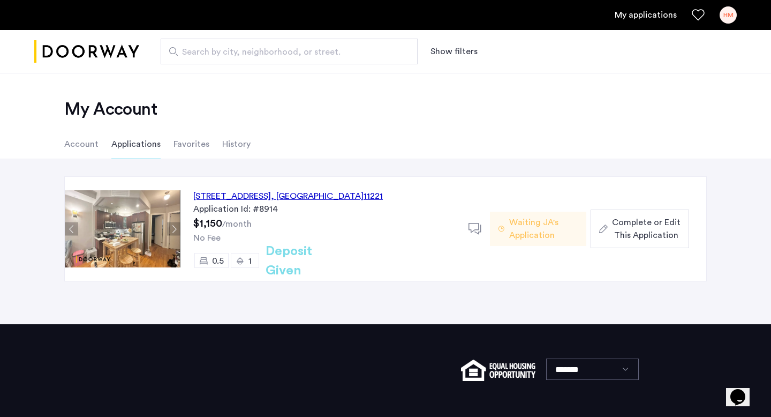
click at [355, 227] on div "[STREET_ADDRESS] Application Id: #8914 $1,150 /month No Fee 0.5 1 Deposit Given" at bounding box center [324, 229] width 288 height 104
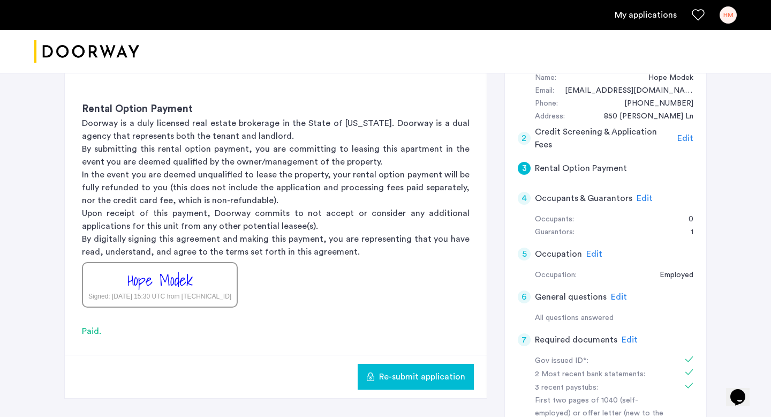
scroll to position [116, 0]
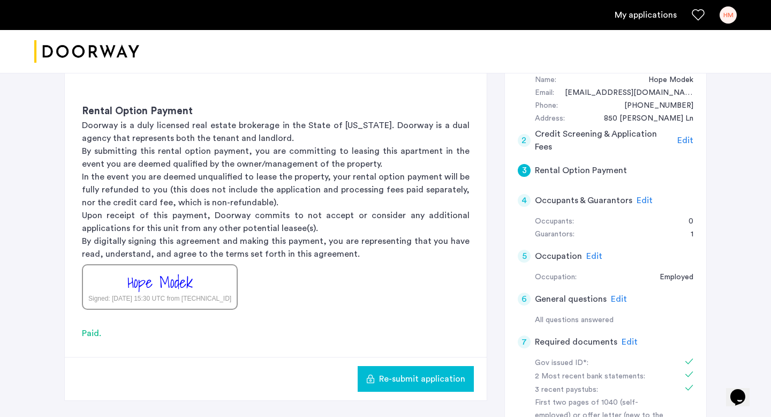
click at [643, 201] on span "Edit" at bounding box center [645, 200] width 16 height 9
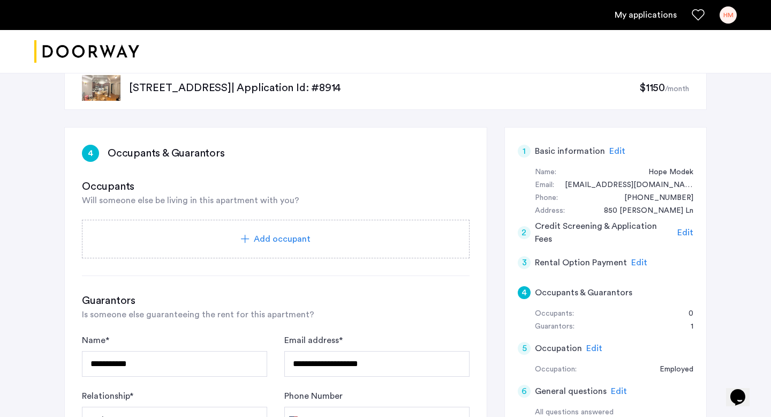
scroll to position [19, 0]
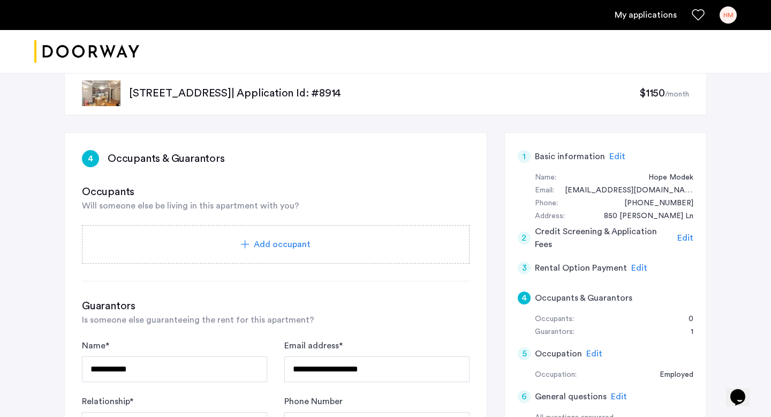
click at [591, 354] on span "Edit" at bounding box center [594, 353] width 16 height 9
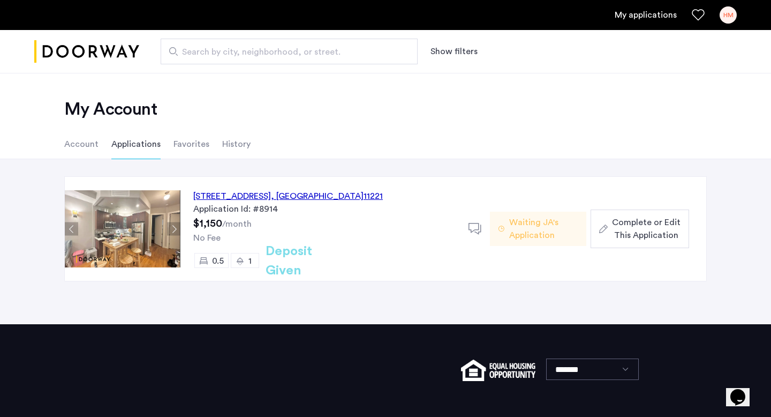
click at [71, 142] on li "Account" at bounding box center [81, 144] width 34 height 30
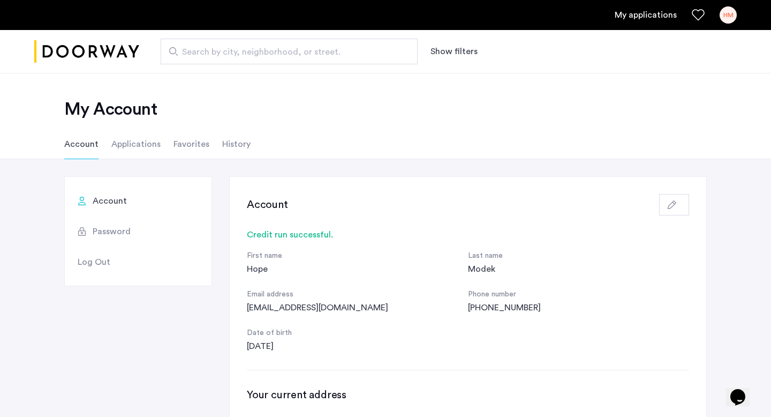
click at [114, 235] on span "Password" at bounding box center [112, 231] width 38 height 13
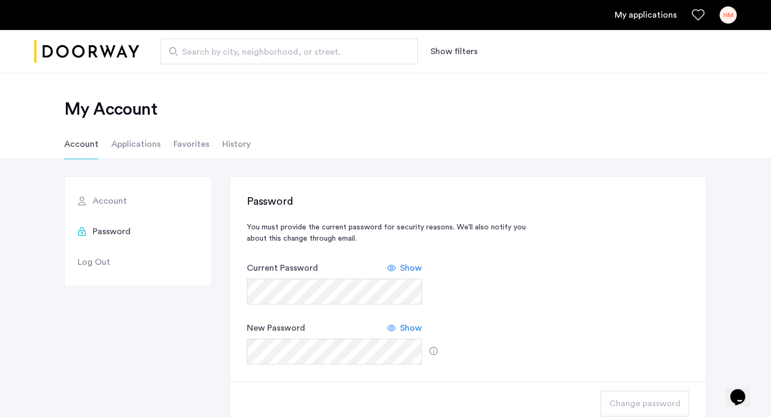
click at [115, 204] on span "Account" at bounding box center [110, 200] width 34 height 13
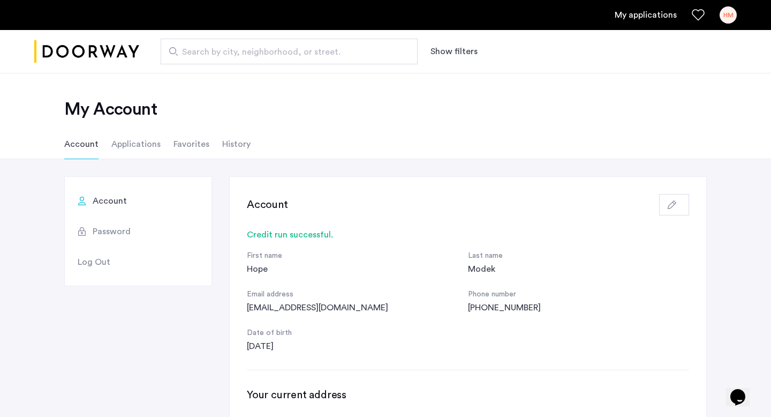
click at [114, 231] on span "Password" at bounding box center [112, 231] width 38 height 13
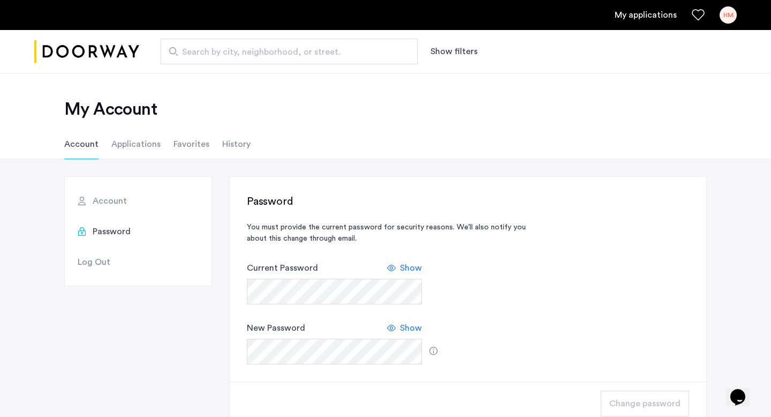
click at [111, 196] on span "Account" at bounding box center [110, 200] width 34 height 13
